Goal: Task Accomplishment & Management: Use online tool/utility

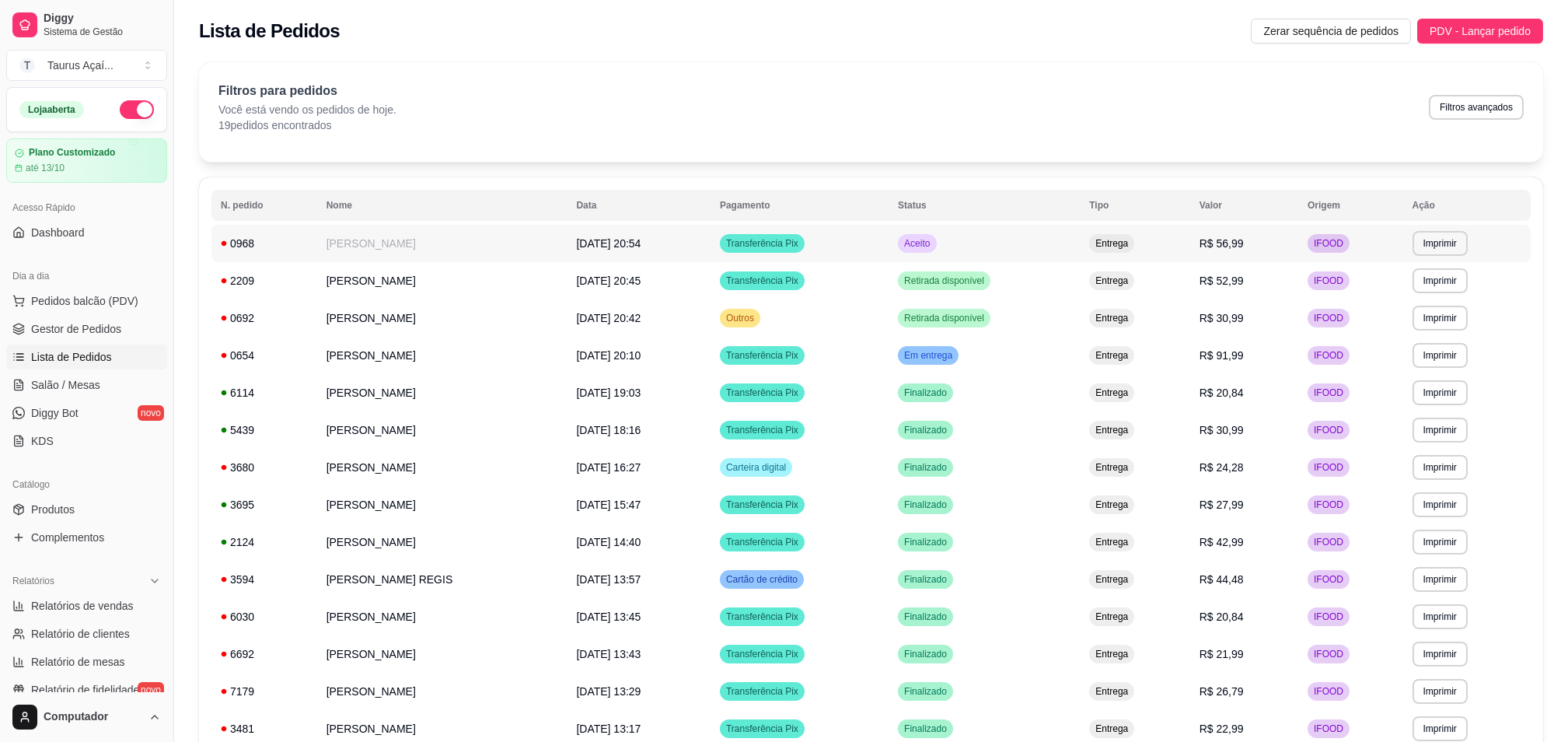
click at [290, 244] on div "0968" at bounding box center [265, 243] width 88 height 15
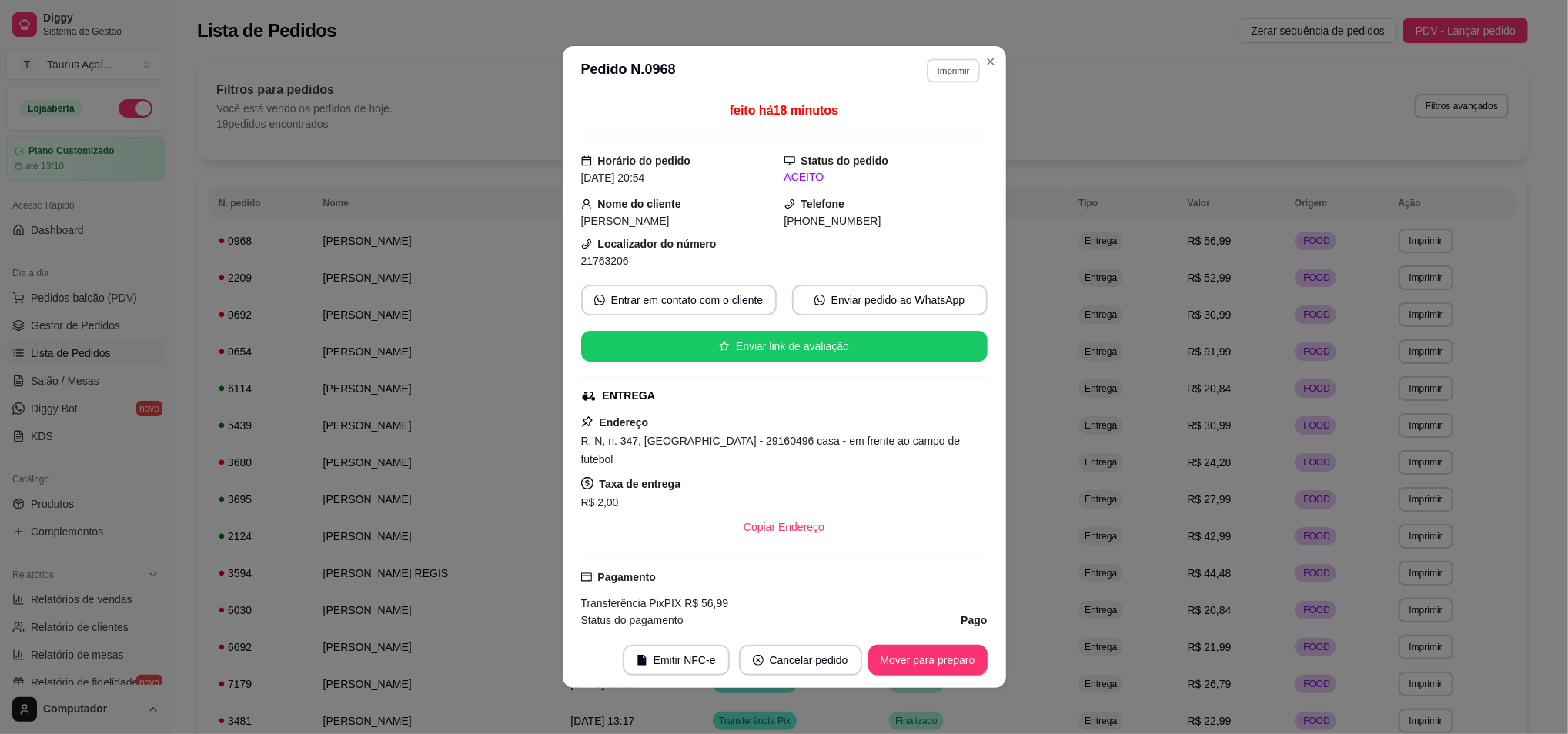
click at [930, 79] on button "Imprimir" at bounding box center [954, 69] width 53 height 24
click at [927, 121] on button "IMPRESSORA" at bounding box center [918, 125] width 108 height 24
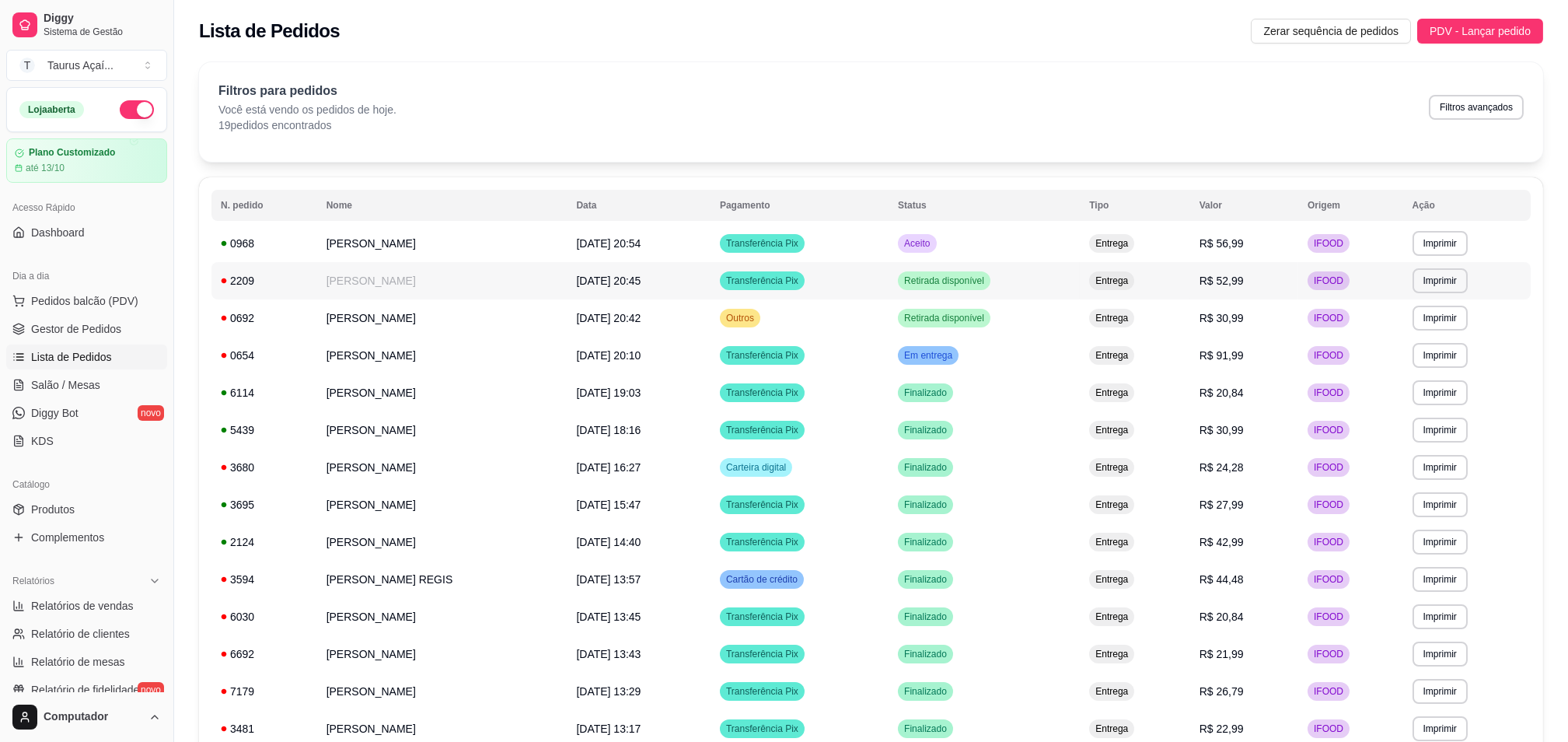
click at [386, 285] on td "[PERSON_NAME]" at bounding box center [443, 280] width 250 height 38
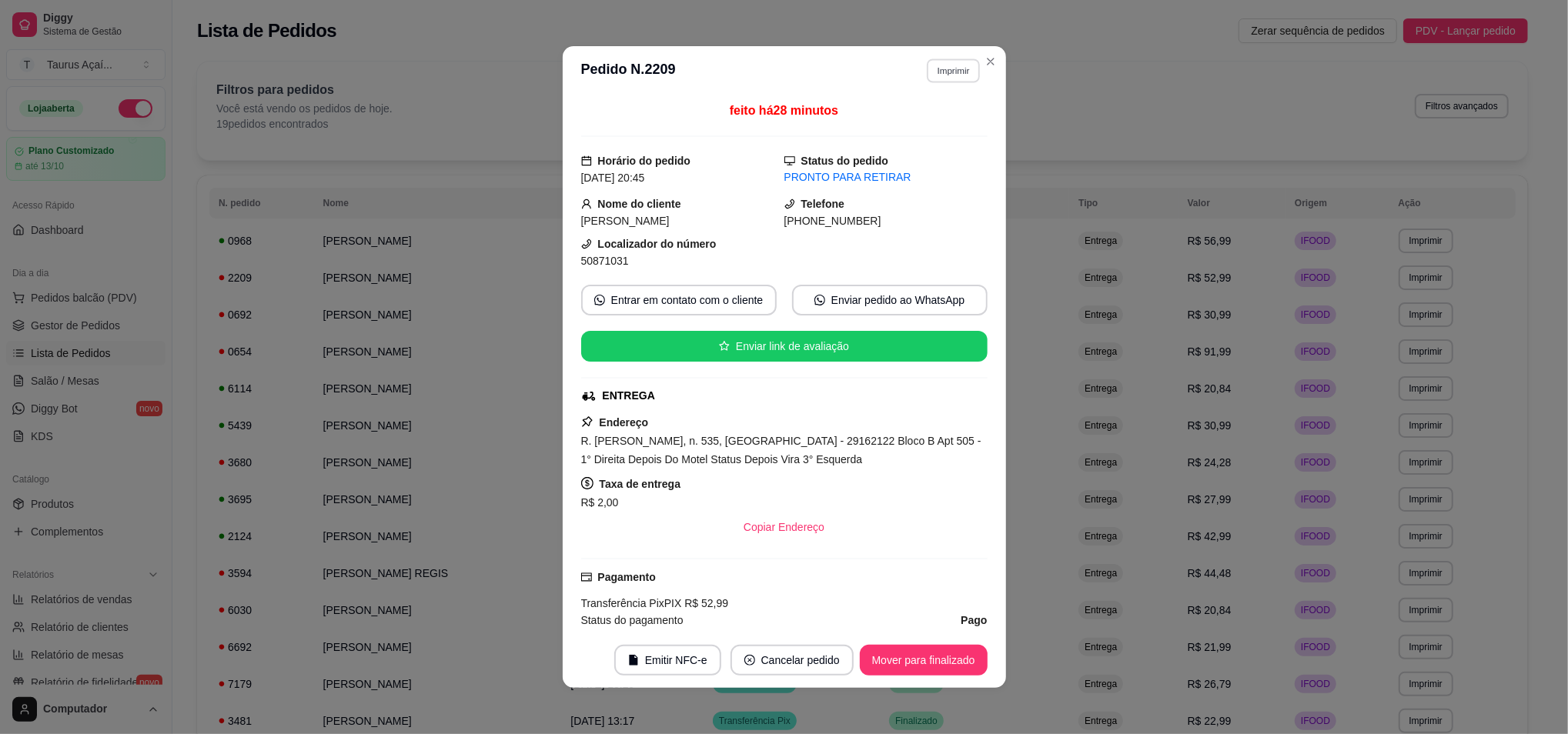
click at [934, 81] on button "Imprimir" at bounding box center [954, 69] width 53 height 24
click at [892, 125] on button "IMPRESSORA" at bounding box center [919, 126] width 111 height 25
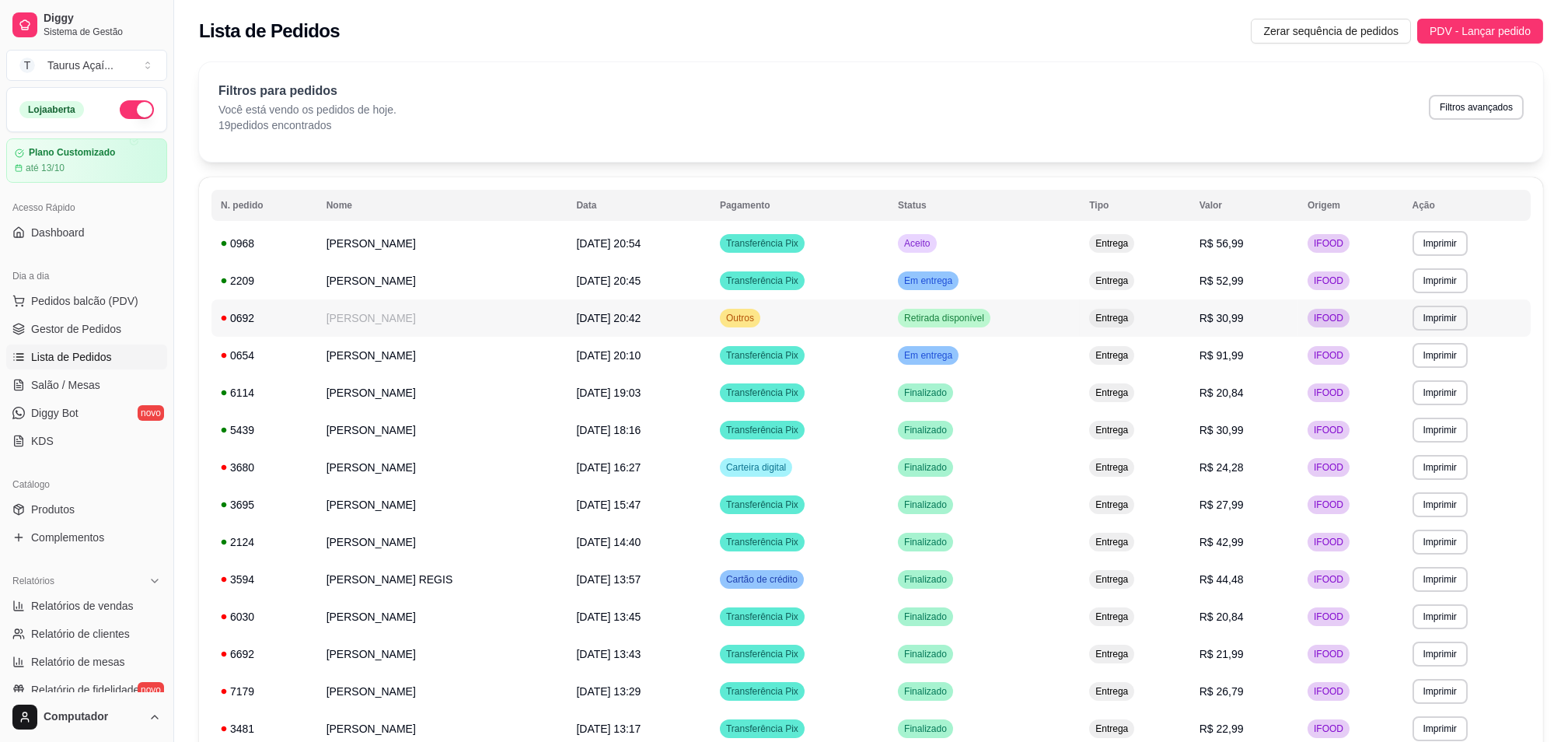
click at [361, 338] on td "[PERSON_NAME]" at bounding box center [443, 355] width 250 height 38
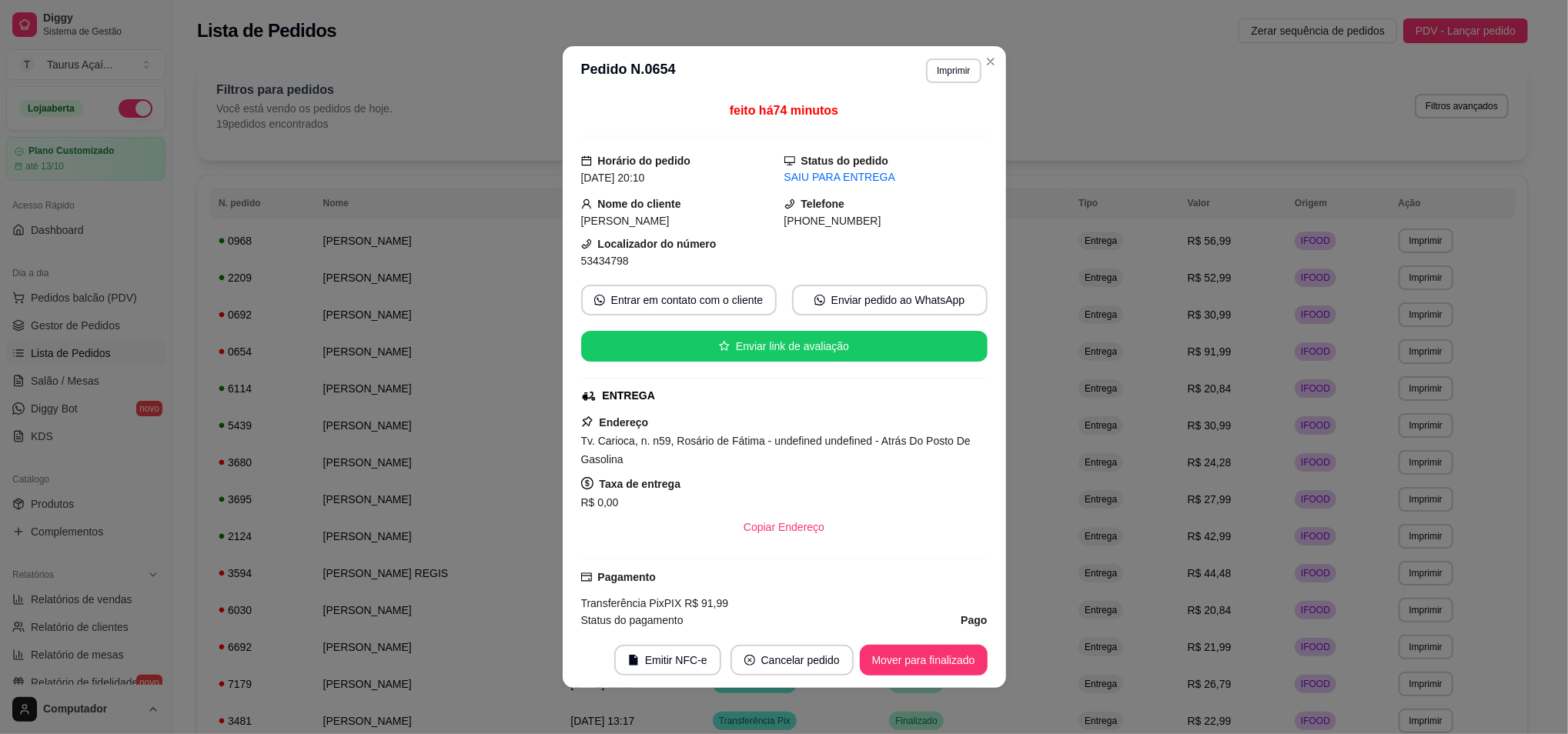
click at [950, 84] on header "**********" at bounding box center [785, 70] width 444 height 50
click at [949, 58] on button "Imprimir" at bounding box center [953, 70] width 54 height 25
click at [943, 66] on button "Imprimir" at bounding box center [954, 69] width 53 height 24
click at [940, 68] on button "Imprimir" at bounding box center [954, 69] width 53 height 24
click at [931, 128] on button "IMPRESSORA" at bounding box center [918, 125] width 108 height 24
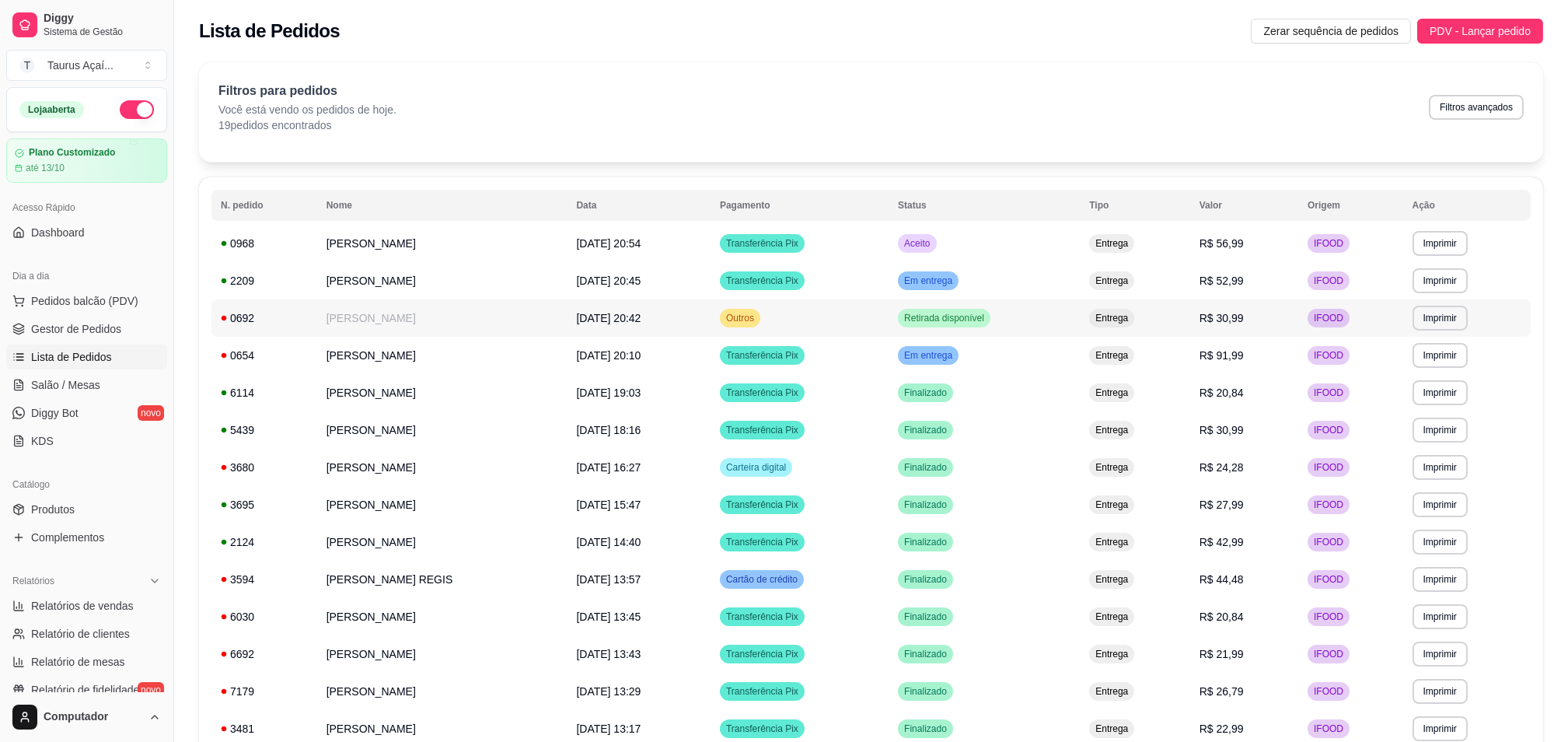
click at [407, 326] on td "[PERSON_NAME]" at bounding box center [443, 318] width 250 height 38
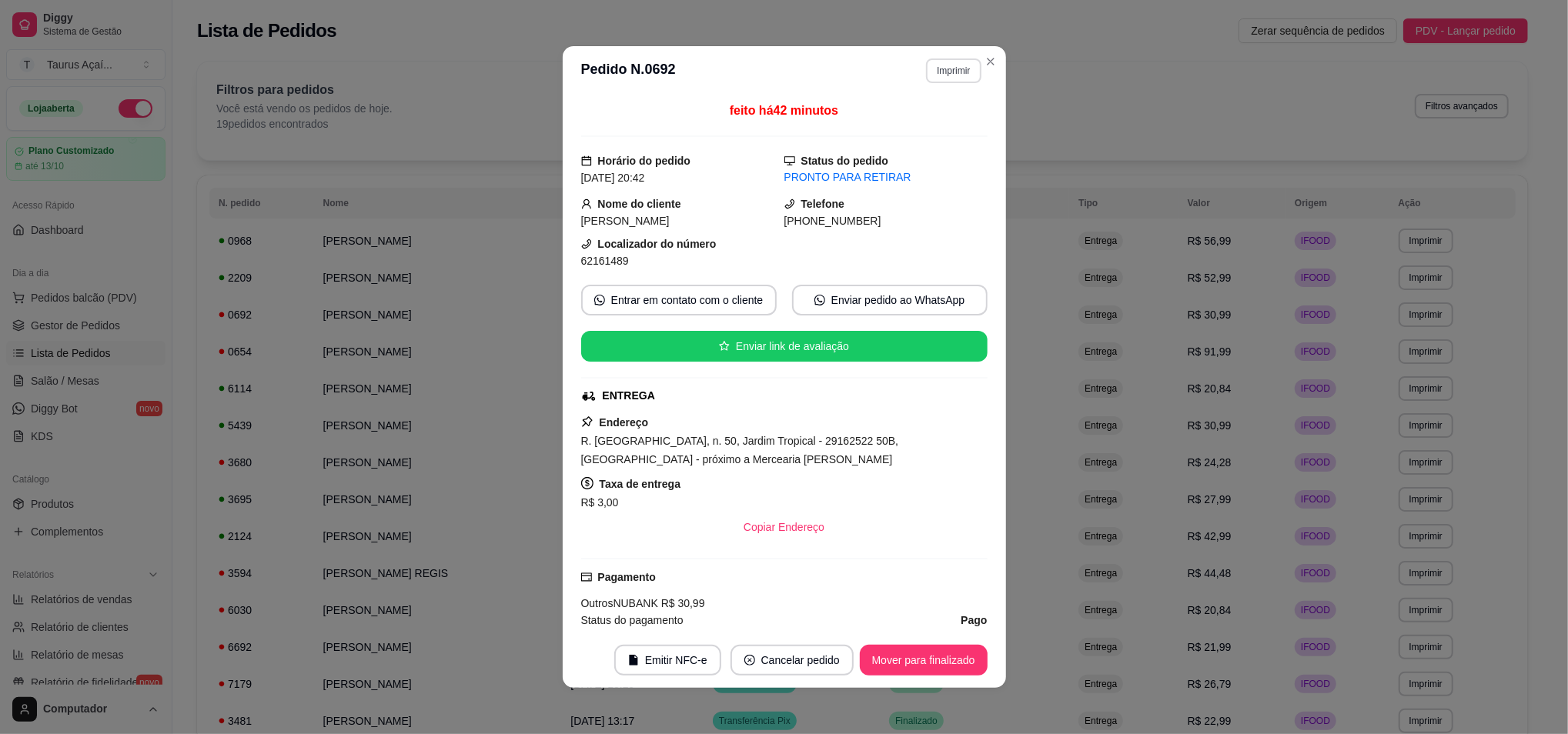
click at [936, 80] on button "Imprimir" at bounding box center [953, 70] width 54 height 25
click at [902, 124] on button "IMPRESSORA" at bounding box center [919, 126] width 111 height 25
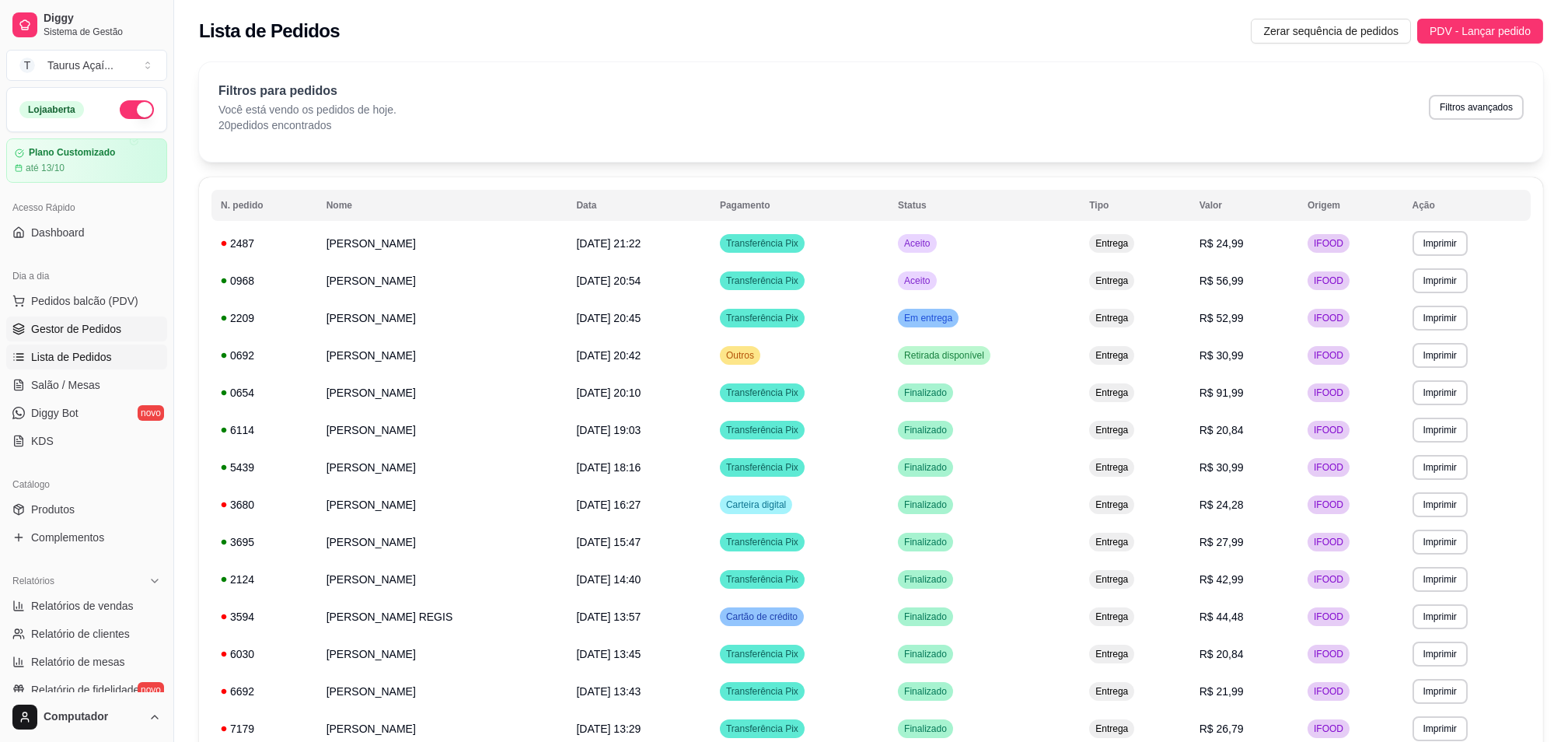
click at [103, 321] on span "Gestor de Pedidos" at bounding box center [76, 329] width 90 height 15
